Goal: Information Seeking & Learning: Learn about a topic

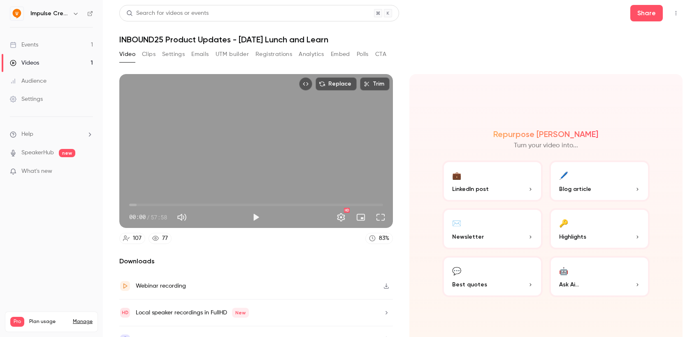
click at [327, 54] on div "Video Clips Settings Emails UTM builder Registrations Analytics Embed Polls CTA" at bounding box center [252, 54] width 267 height 13
click at [313, 54] on button "Analytics" at bounding box center [312, 54] width 26 height 13
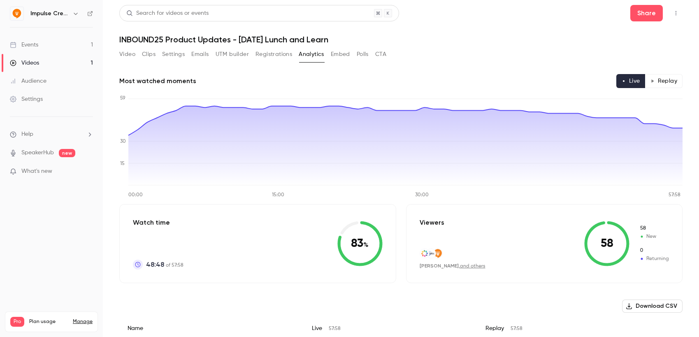
click at [27, 78] on div "Audience" at bounding box center [28, 81] width 37 height 8
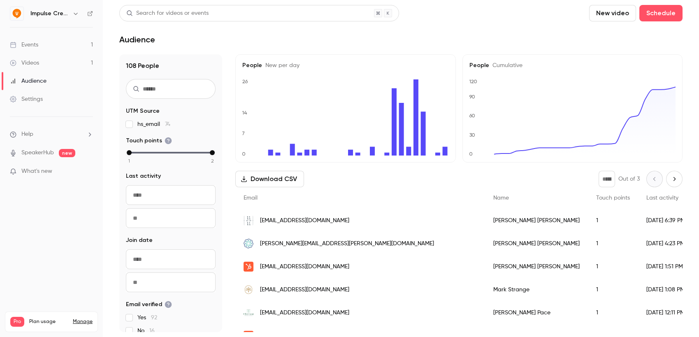
click at [228, 156] on div "108 People UTM Source hs_email 74 Touch points 1 2 Last activity Navigate forwa…" at bounding box center [400, 193] width 563 height 278
click at [445, 152] on icon at bounding box center [445, 151] width 5 height 9
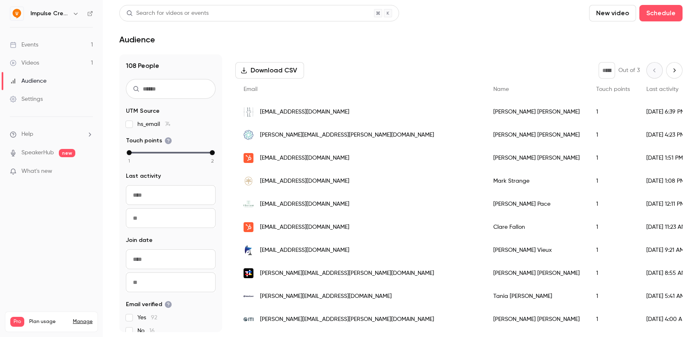
scroll to position [83, 0]
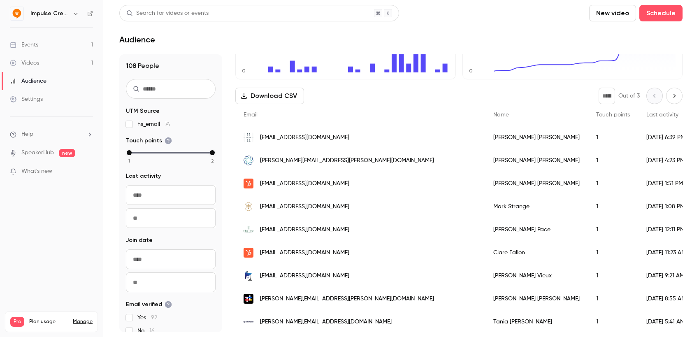
click at [493, 116] on span "Name" at bounding box center [501, 115] width 16 height 6
